Goal: Find specific page/section: Find specific page/section

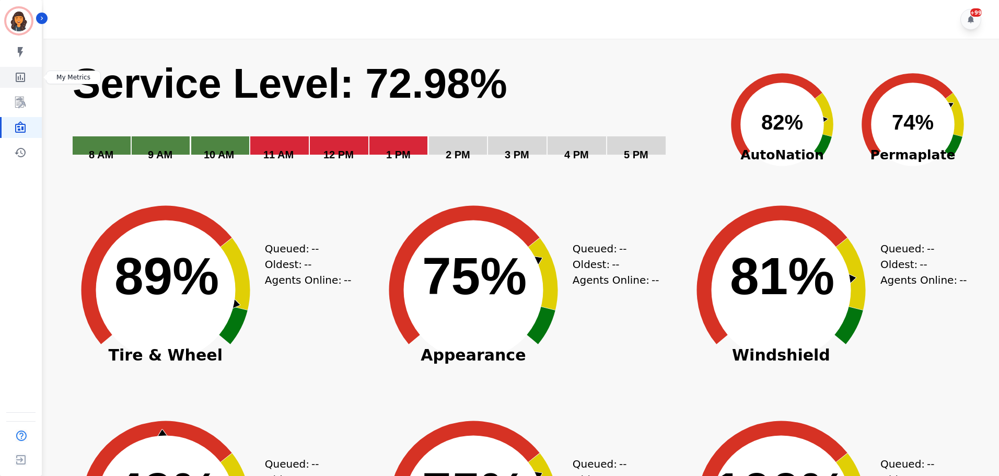
click at [25, 77] on icon "Sidebar" at bounding box center [20, 77] width 9 height 9
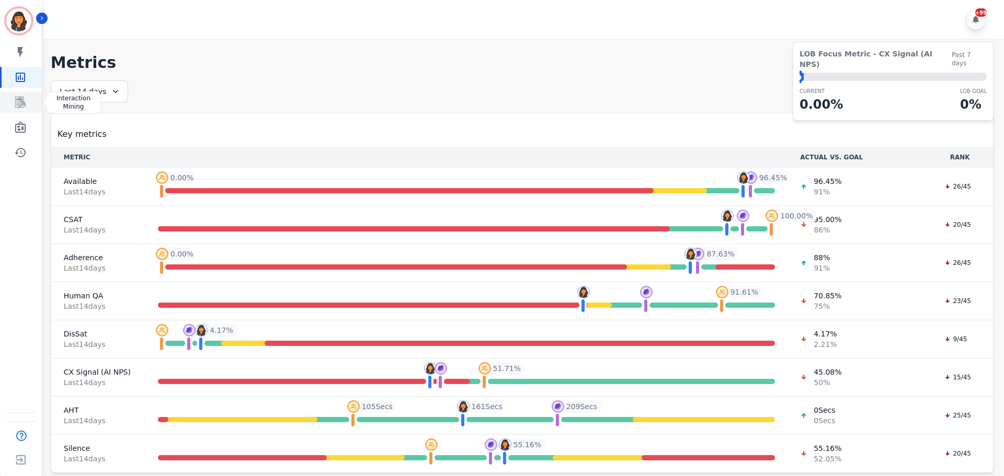
click at [24, 106] on icon "Sidebar" at bounding box center [20, 102] width 13 height 13
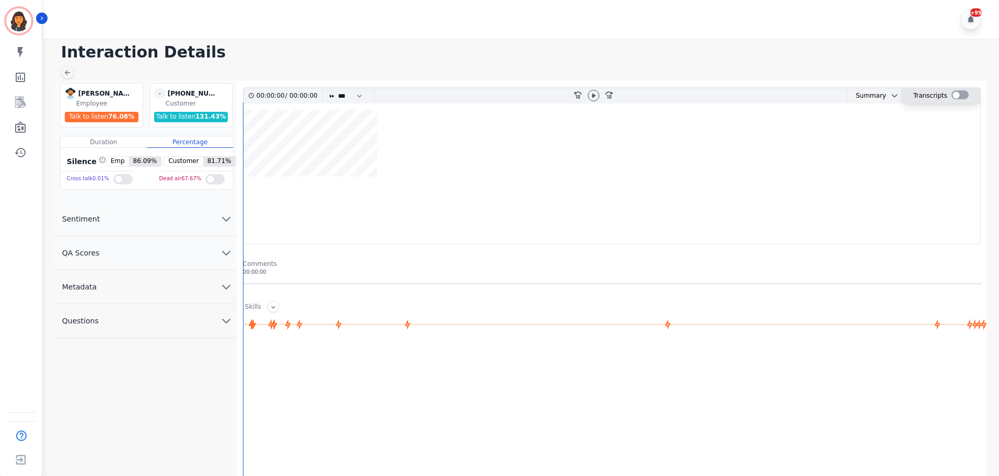
click at [958, 95] on div at bounding box center [960, 94] width 17 height 9
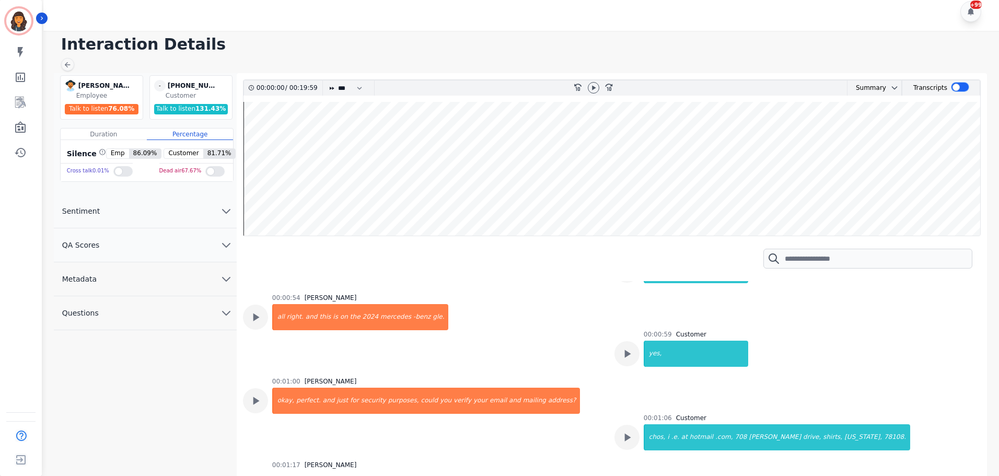
scroll to position [470, 0]
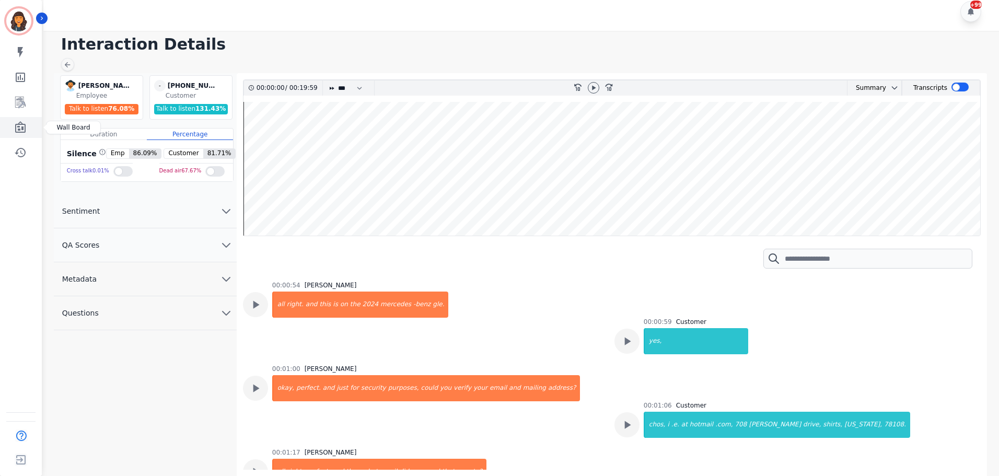
click at [24, 127] on icon "Sidebar" at bounding box center [20, 126] width 10 height 11
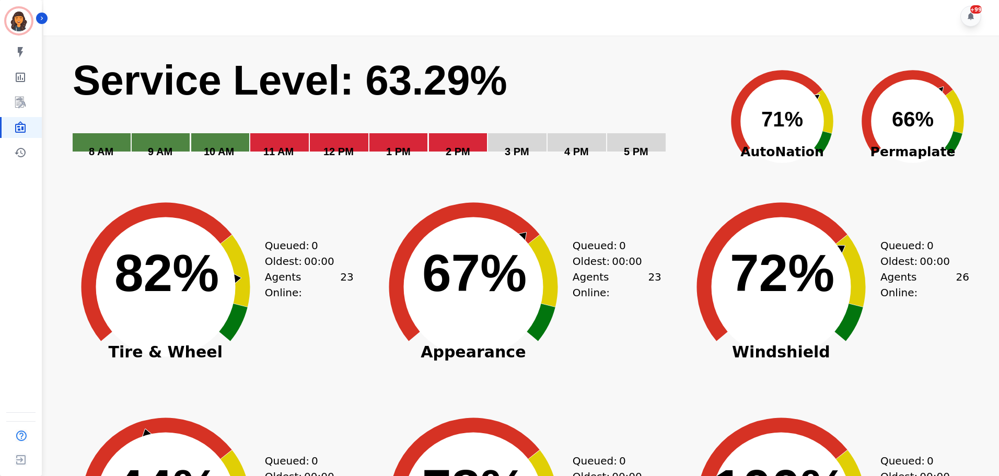
scroll to position [2, 0]
